Goal: Task Accomplishment & Management: Use online tool/utility

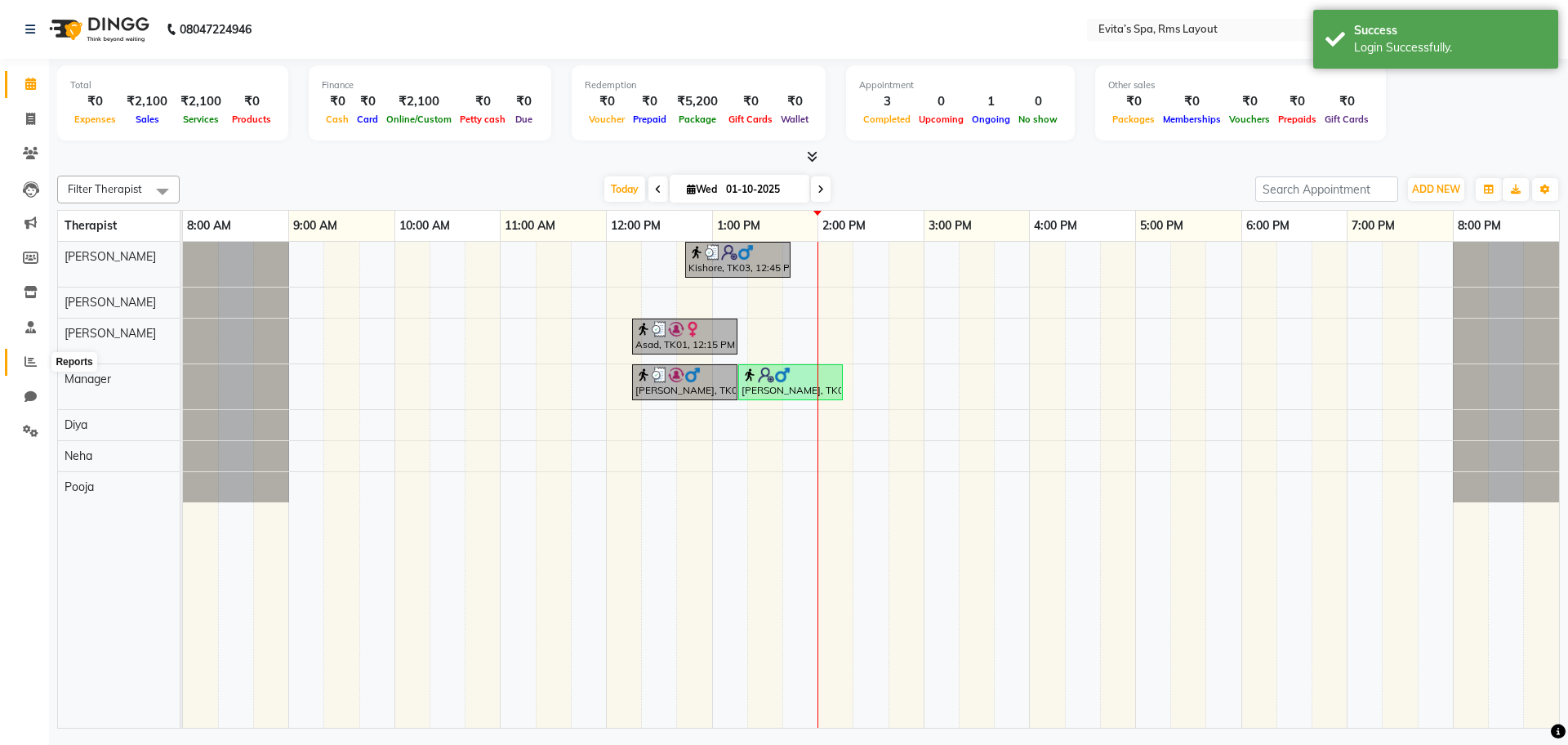
click at [28, 359] on icon at bounding box center [31, 362] width 13 height 13
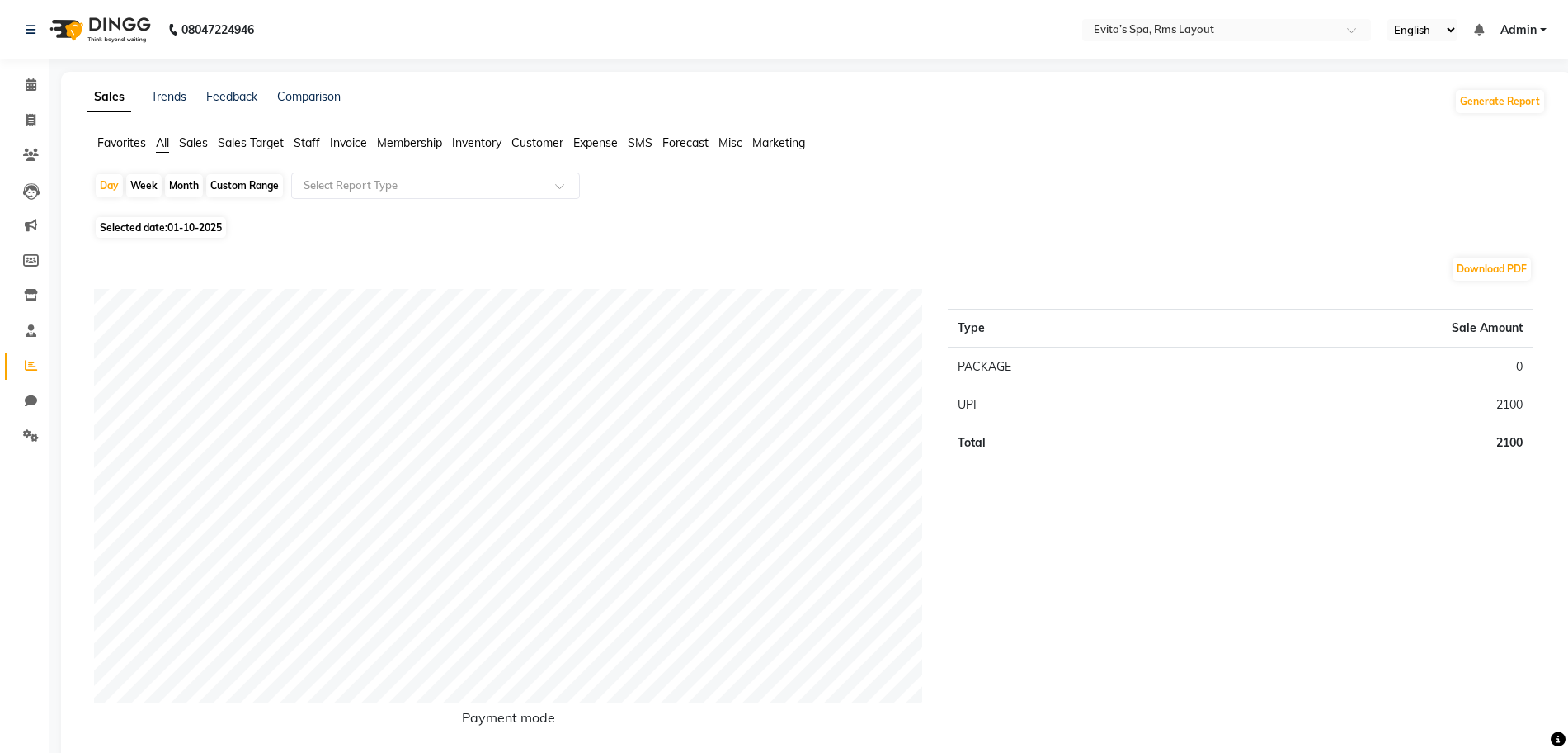
click at [310, 139] on span "Staff" at bounding box center [306, 143] width 26 height 15
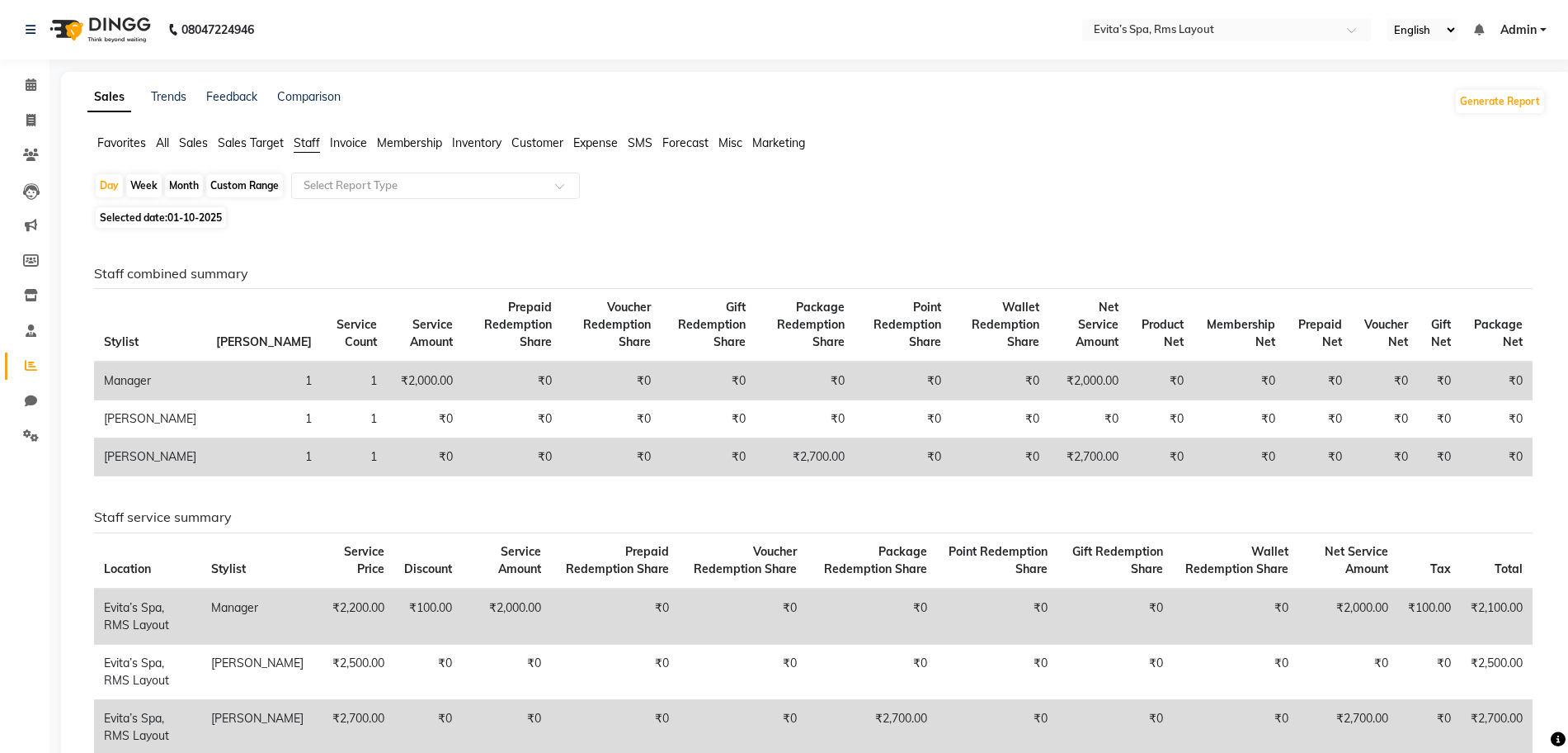
click at [190, 212] on span "01-10-2025" at bounding box center [195, 217] width 55 height 13
select select "10"
select select "2025"
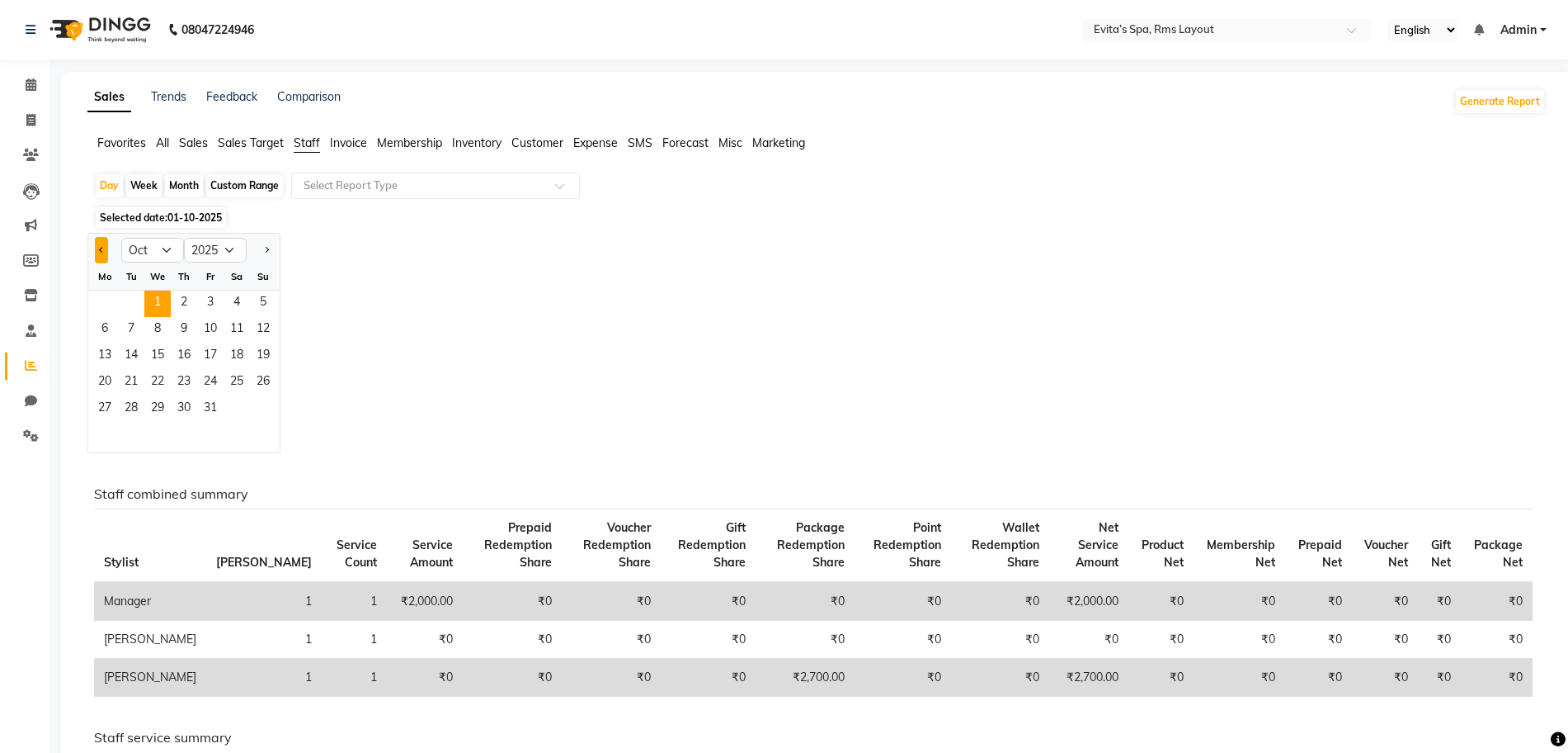
click at [102, 246] on span "Previous month" at bounding box center [102, 249] width 5 height 5
select select "9"
click at [103, 304] on span "1" at bounding box center [105, 303] width 26 height 26
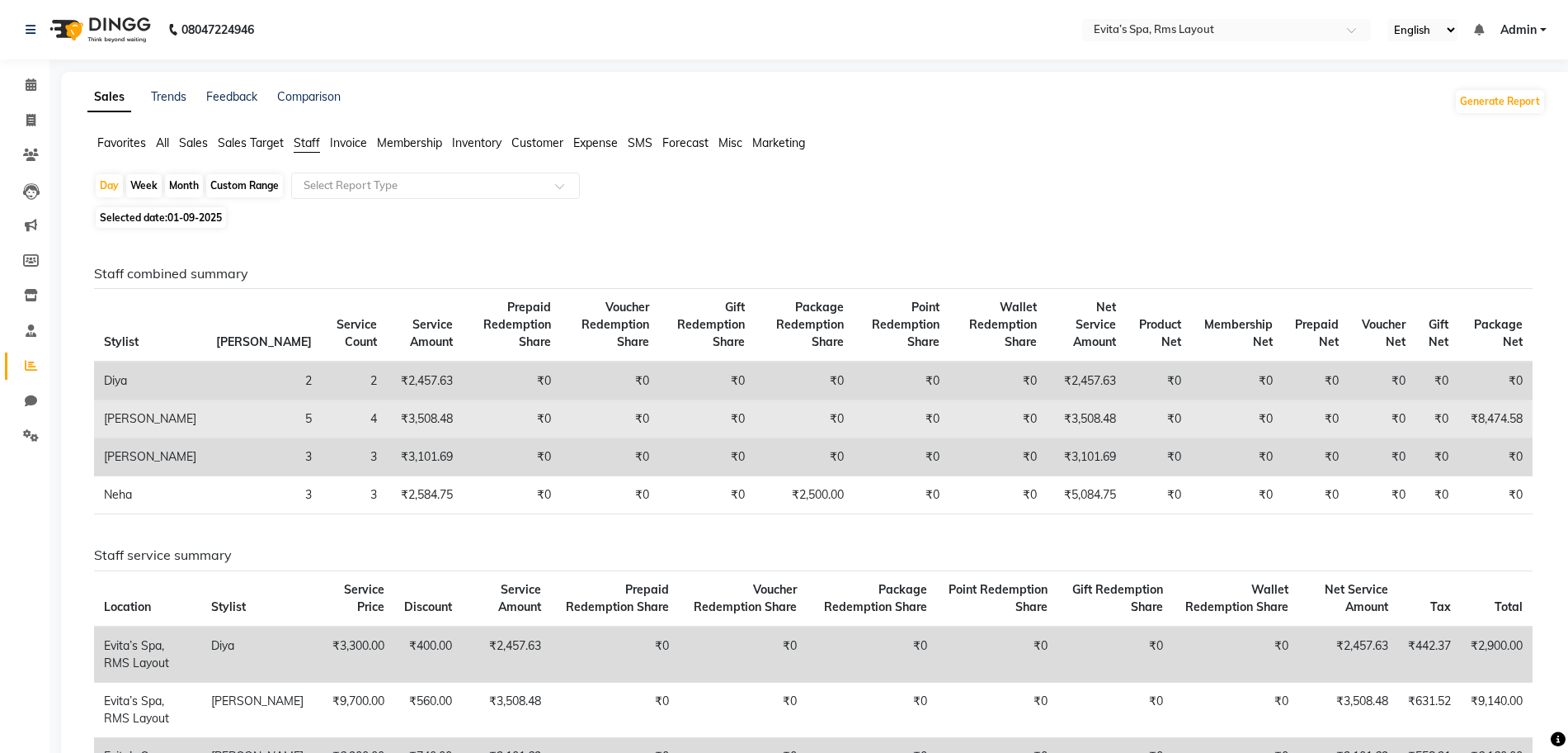
click at [138, 406] on td "[PERSON_NAME]" at bounding box center [149, 419] width 112 height 38
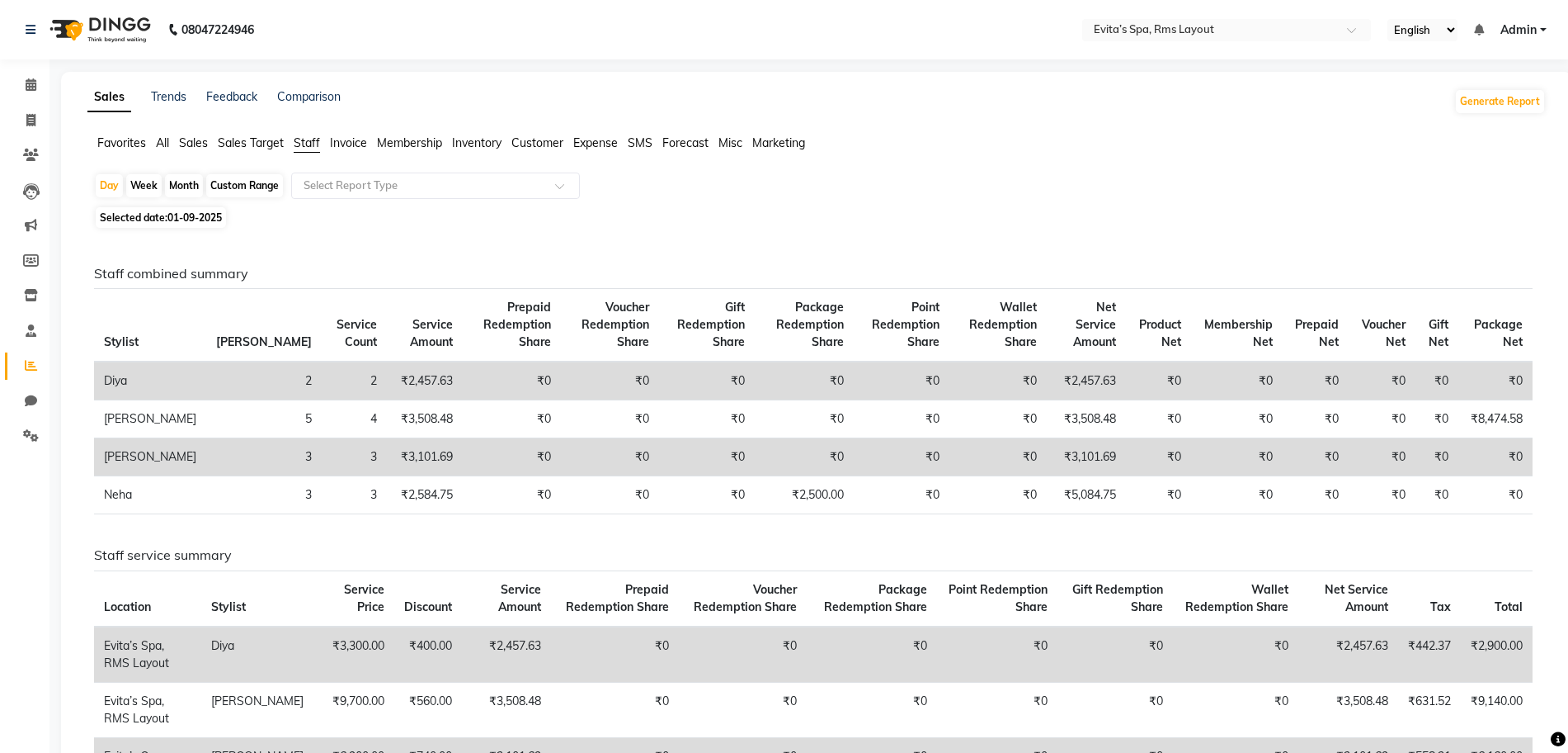
click at [233, 193] on div "Custom Range" at bounding box center [245, 185] width 76 height 23
select select "9"
select select "2025"
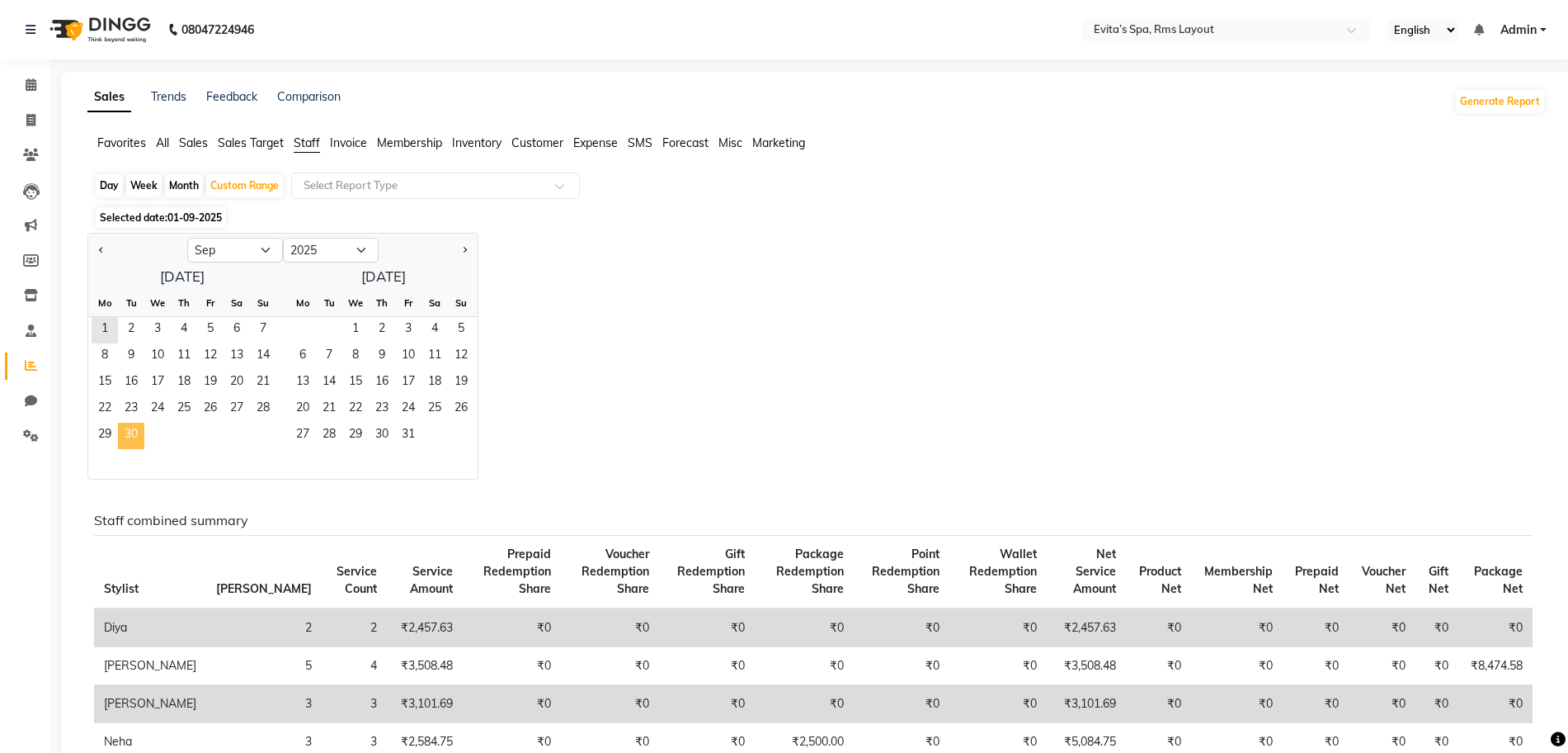
click at [139, 430] on span "30" at bounding box center [131, 436] width 26 height 26
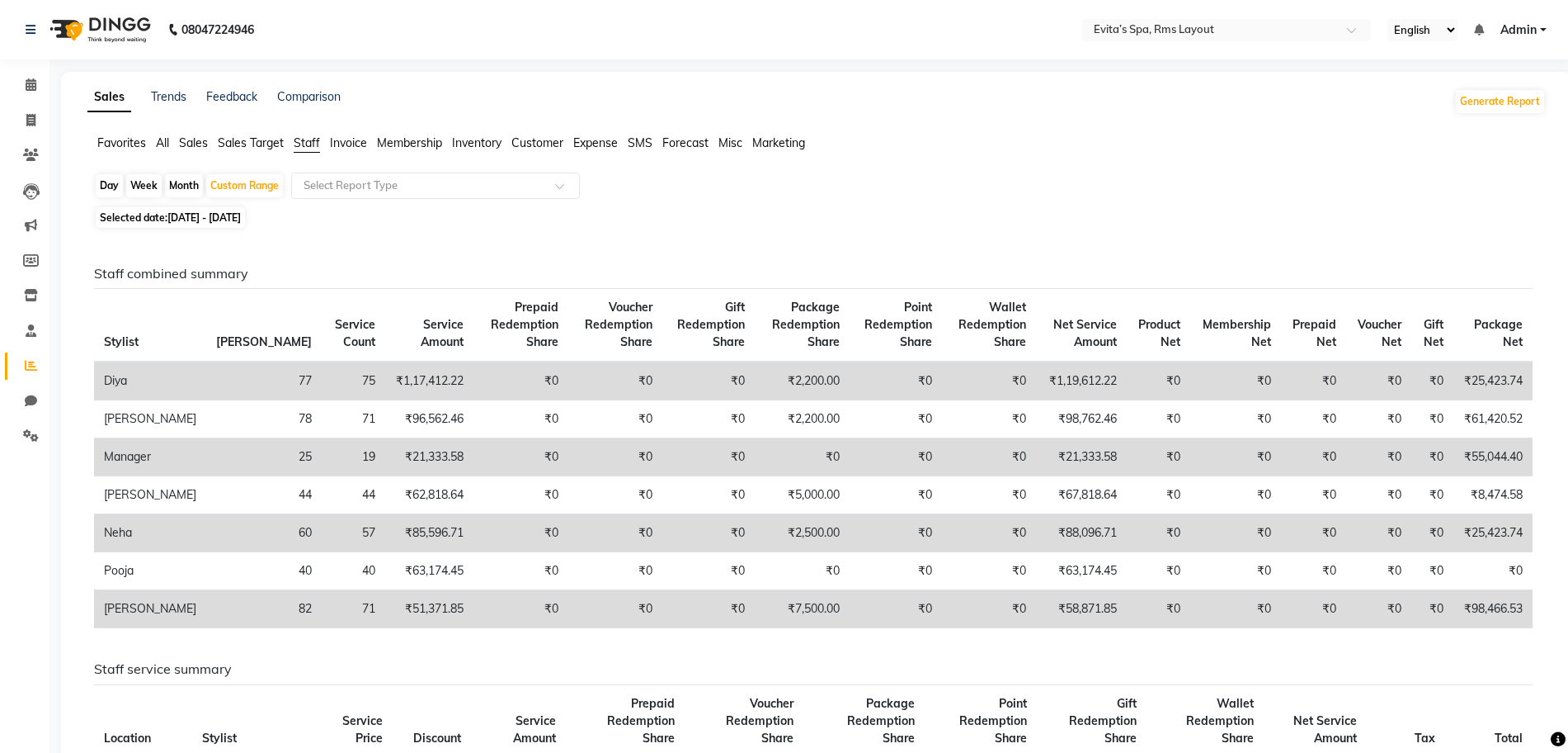
click at [921, 283] on div "Staff combined summary Stylist Bill Count Service Count Service Amount Prepaid …" at bounding box center [814, 453] width 1463 height 376
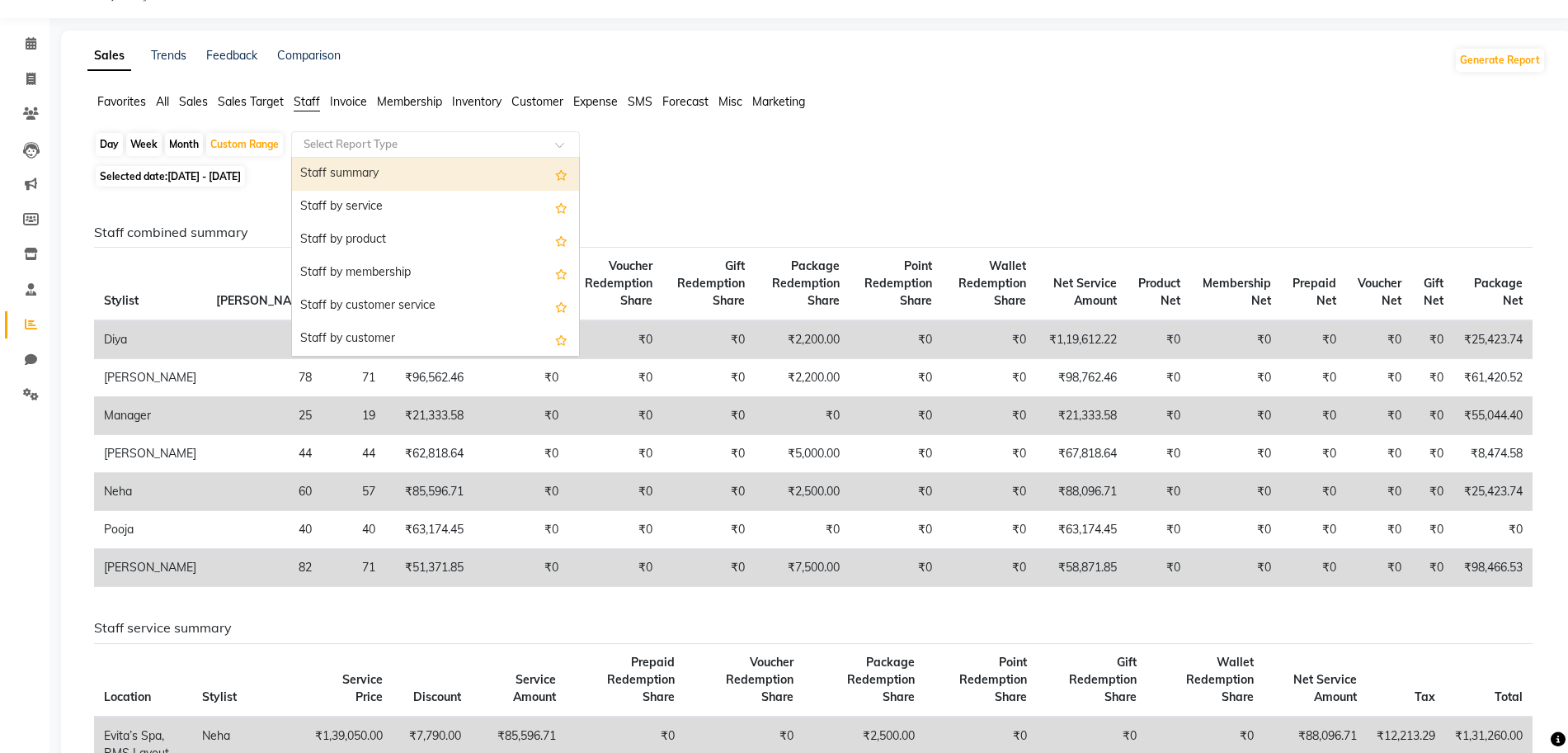
click at [399, 131] on div "Select Report Type" at bounding box center [435, 144] width 289 height 26
click at [423, 166] on div "Staff summary" at bounding box center [435, 174] width 287 height 33
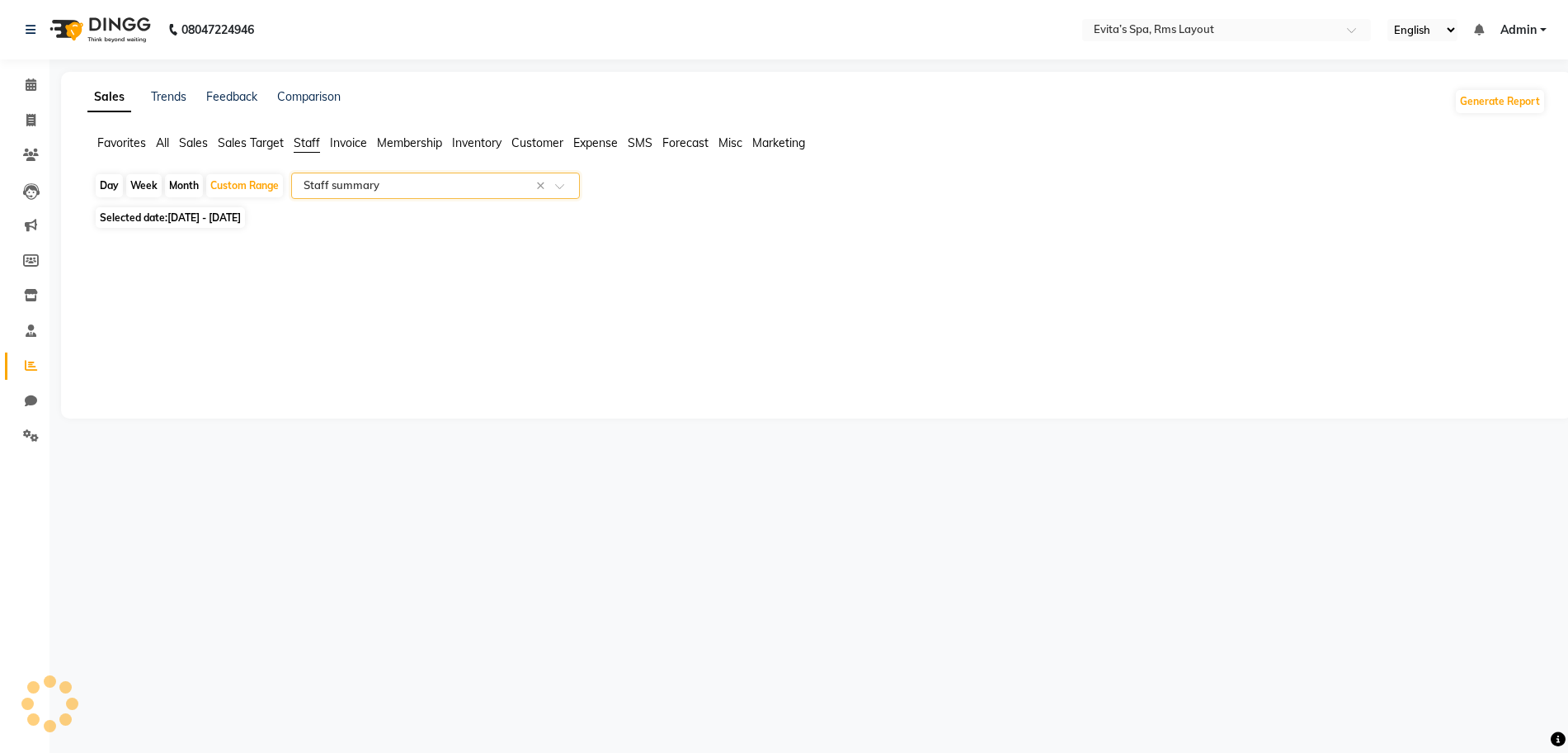
scroll to position [0, 0]
select select "full_report"
select select "csv"
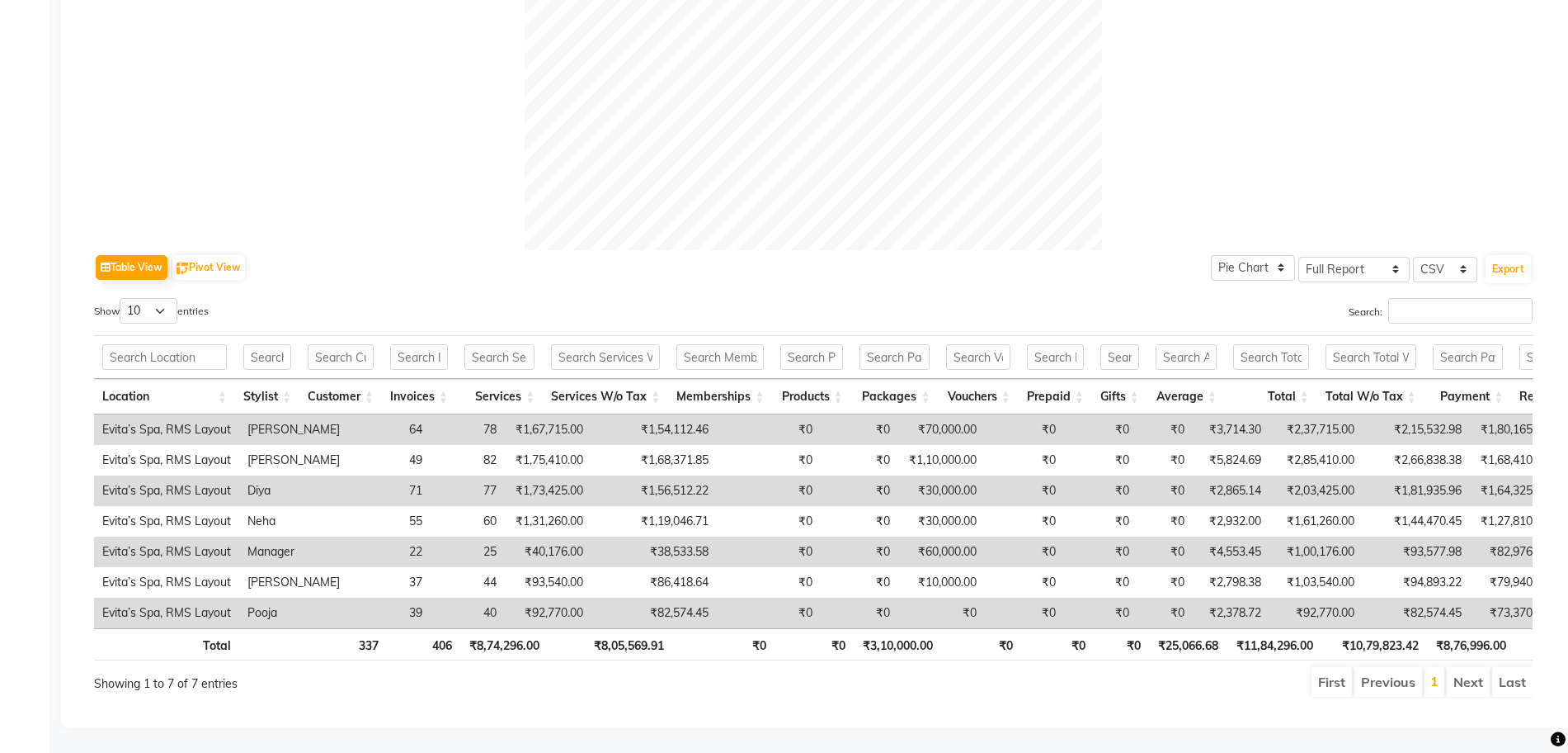
scroll to position [625, 0]
click at [624, 250] on div "Table View Pivot View Pie Chart Bar Chart Select Full Report Filtered Report Se…" at bounding box center [813, 267] width 1439 height 35
